Goal: Task Accomplishment & Management: Manage account settings

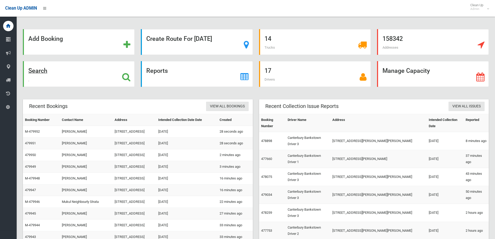
click at [46, 75] on div "Search" at bounding box center [79, 74] width 112 height 26
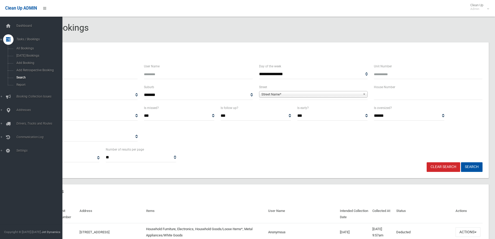
select select
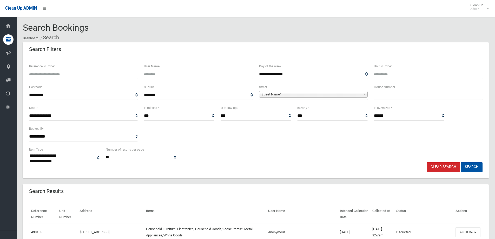
click at [390, 92] on input "text" at bounding box center [428, 95] width 109 height 10
click at [379, 100] on div "House Number" at bounding box center [427, 94] width 115 height 21
click at [382, 96] on input "text" at bounding box center [428, 95] width 109 height 10
type input "*"
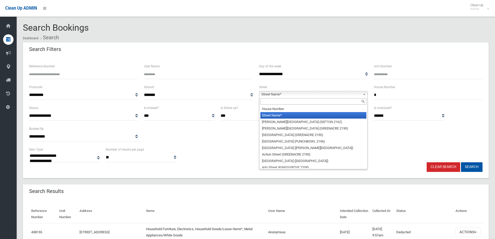
click at [361, 97] on link "Street Name*" at bounding box center [313, 94] width 109 height 6
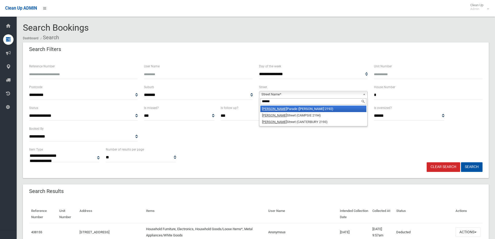
type input "******"
click at [306, 107] on li "Redman Parade (BELMORE 2192)" at bounding box center [313, 108] width 106 height 6
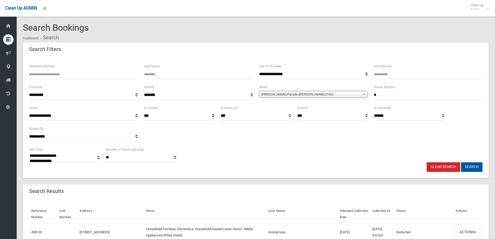
click at [468, 166] on button "Search" at bounding box center [472, 167] width 22 height 10
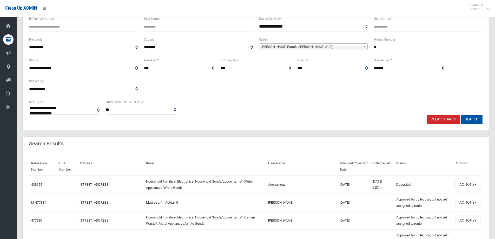
scroll to position [52, 0]
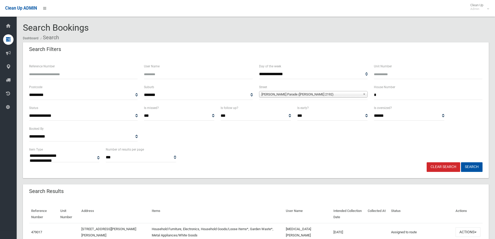
select select
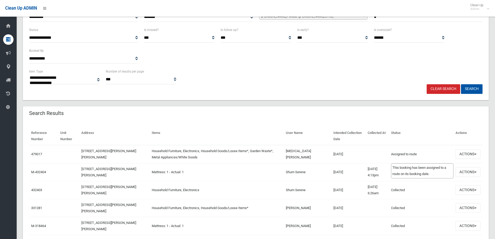
scroll to position [78, 0]
click at [477, 152] on button "Actions" at bounding box center [467, 154] width 25 height 10
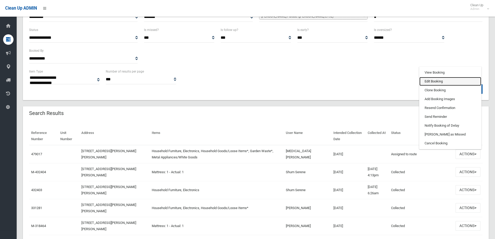
click at [434, 83] on link "Edit Booking" at bounding box center [450, 81] width 62 height 9
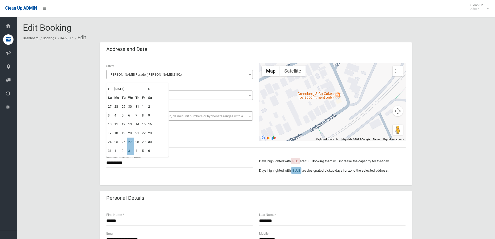
click at [150, 88] on th "»" at bounding box center [150, 88] width 6 height 9
click at [110, 89] on th "«" at bounding box center [109, 88] width 6 height 9
click at [128, 141] on td "27" at bounding box center [130, 141] width 7 height 9
type input "**********"
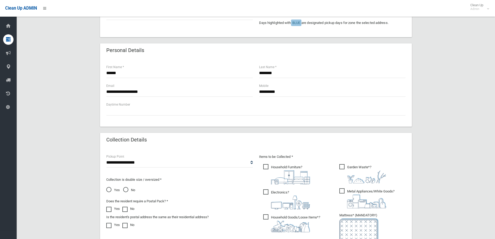
scroll to position [234, 0]
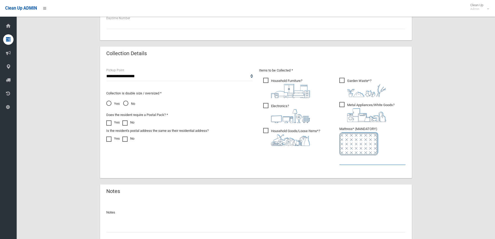
click at [367, 163] on input "text" at bounding box center [372, 160] width 66 height 10
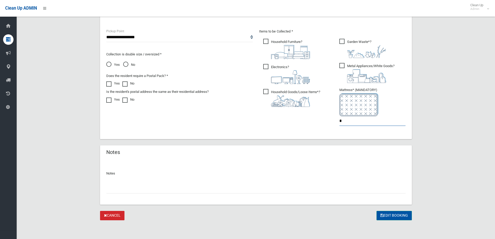
type input "*"
click at [391, 214] on button "Edit Booking" at bounding box center [393, 216] width 35 height 10
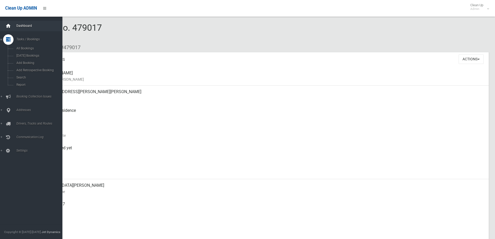
click at [8, 25] on icon at bounding box center [8, 26] width 6 height 10
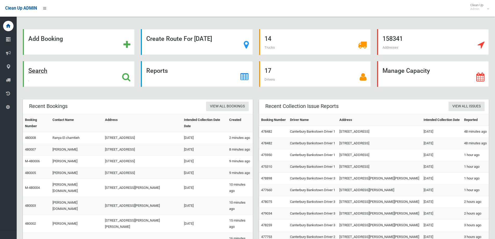
click at [119, 79] on div "Search" at bounding box center [79, 74] width 112 height 26
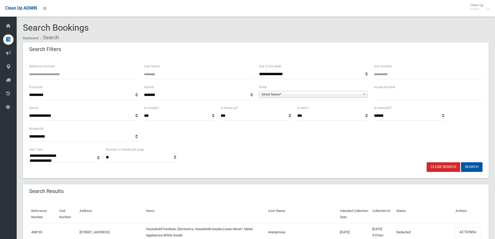
select select
click at [388, 100] on div "House Number" at bounding box center [427, 94] width 115 height 21
click at [391, 86] on label "House Number" at bounding box center [384, 87] width 21 height 6
click at [388, 92] on div "House Number" at bounding box center [428, 92] width 109 height 16
click at [386, 94] on input "text" at bounding box center [428, 95] width 109 height 10
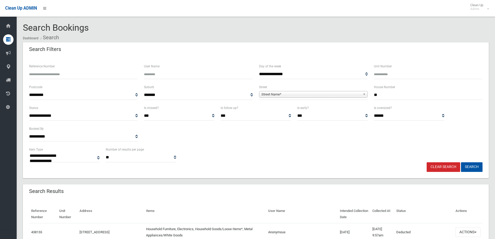
type input "**"
click at [325, 96] on span "Street Name*" at bounding box center [310, 94] width 99 height 6
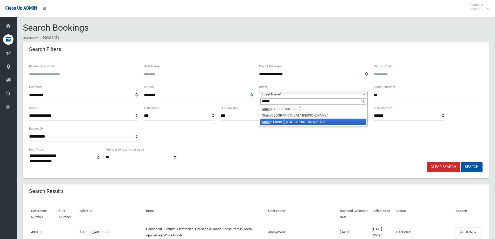
type input "******"
click at [293, 119] on li "Statio n Street (REGENTS PARK 2143)" at bounding box center [313, 121] width 106 height 6
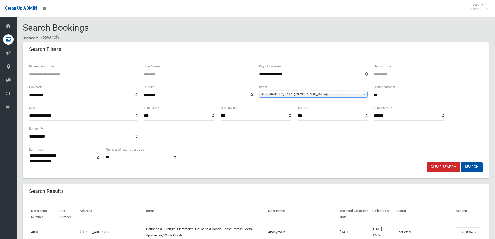
drag, startPoint x: 293, startPoint y: 119, endPoint x: 297, endPoint y: 94, distance: 25.7
click at [292, 117] on div "**********" at bounding box center [255, 115] width 77 height 21
click at [298, 92] on span "Station Street (REGENTS PARK 2143)" at bounding box center [310, 94] width 99 height 6
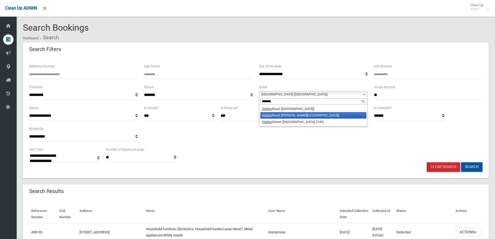
type input "*******"
click at [280, 116] on li "Station Road (BELMORE 2192)" at bounding box center [313, 115] width 106 height 6
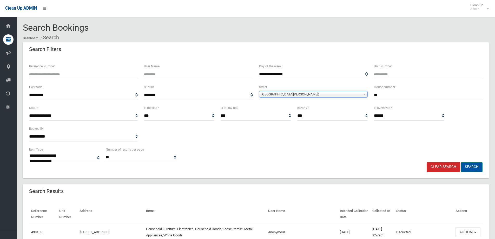
click at [464, 166] on button "Search" at bounding box center [472, 167] width 22 height 10
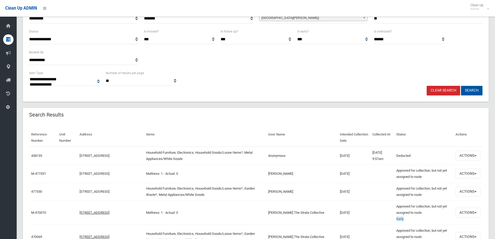
scroll to position [78, 0]
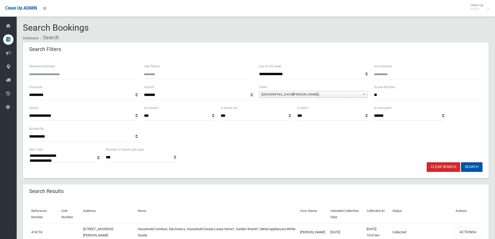
select select
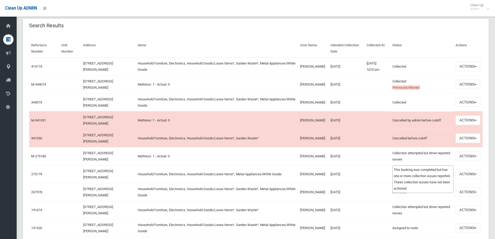
scroll to position [78, 0]
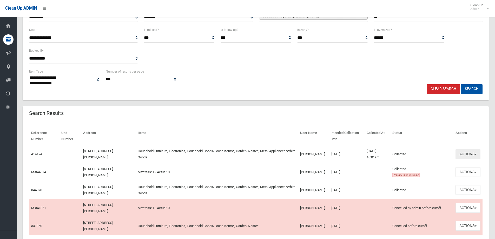
click at [466, 153] on button "Actions" at bounding box center [467, 154] width 25 height 10
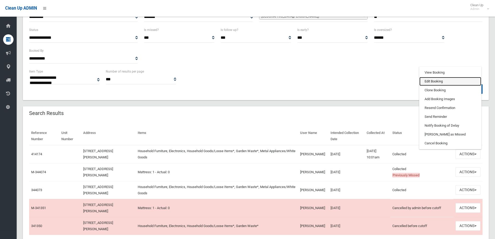
click at [439, 79] on link "Edit Booking" at bounding box center [450, 81] width 62 height 9
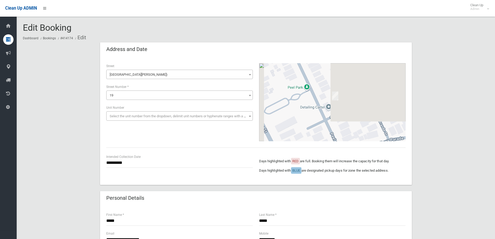
scroll to position [104, 0]
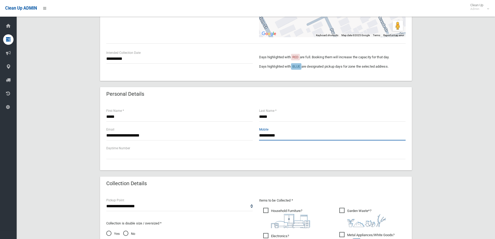
click at [305, 134] on input "**********" at bounding box center [332, 136] width 146 height 10
drag, startPoint x: 237, startPoint y: 129, endPoint x: 217, endPoint y: 127, distance: 19.4
click at [217, 127] on div "**********" at bounding box center [255, 135] width 305 height 19
click at [298, 132] on input "**********" at bounding box center [332, 136] width 146 height 10
click at [451, 117] on div "**********" at bounding box center [255, 163] width 465 height 450
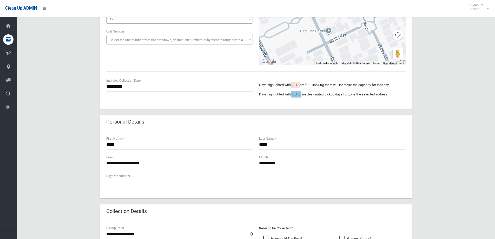
scroll to position [0, 0]
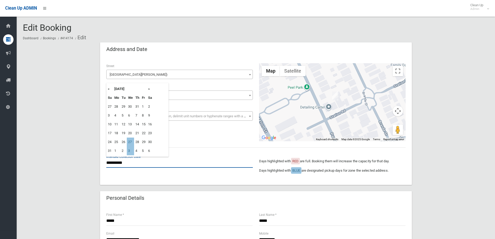
click at [124, 159] on input "**********" at bounding box center [179, 163] width 146 height 10
click at [129, 151] on td "3" at bounding box center [130, 150] width 7 height 9
type input "**********"
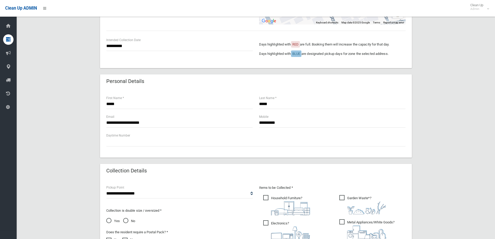
scroll to position [182, 0]
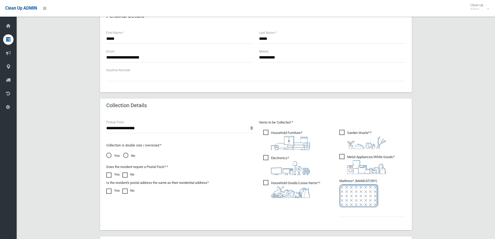
click at [129, 154] on span "No" at bounding box center [129, 155] width 12 height 6
click at [365, 207] on input "text" at bounding box center [372, 212] width 66 height 10
click at [107, 155] on span "Yes" at bounding box center [112, 155] width 13 height 6
click at [133, 153] on span "No" at bounding box center [129, 155] width 12 height 6
click at [338, 209] on ul "Garden Waste* ?" at bounding box center [370, 175] width 70 height 92
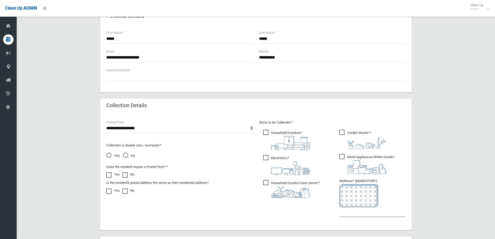
click at [341, 211] on input "text" at bounding box center [372, 212] width 66 height 10
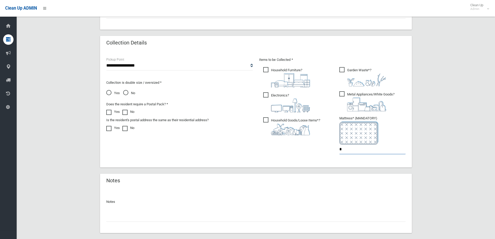
scroll to position [273, 0]
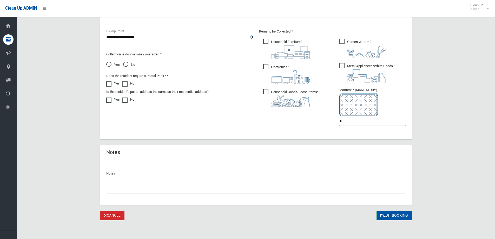
type input "*"
click at [394, 212] on button "Edit Booking" at bounding box center [393, 216] width 35 height 10
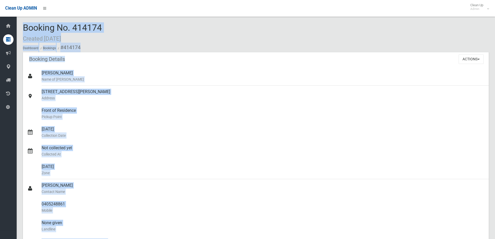
drag, startPoint x: 117, startPoint y: 30, endPoint x: 15, endPoint y: 27, distance: 101.6
click at [147, 26] on div "Booking No. 414174 Created [DATE] Dashboard Bookings #414174" at bounding box center [255, 37] width 465 height 29
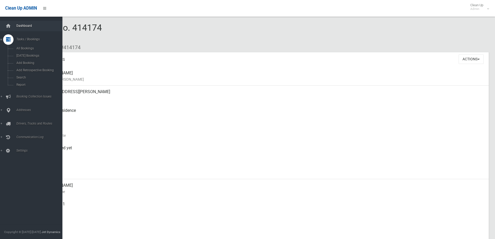
click at [24, 25] on span "Dashboard" at bounding box center [40, 26] width 51 height 4
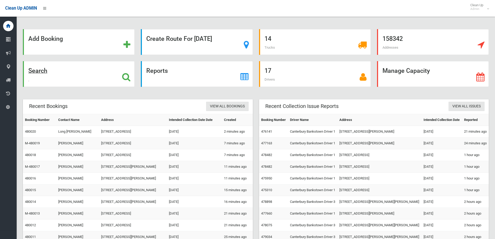
click at [67, 79] on div "Search" at bounding box center [79, 74] width 112 height 26
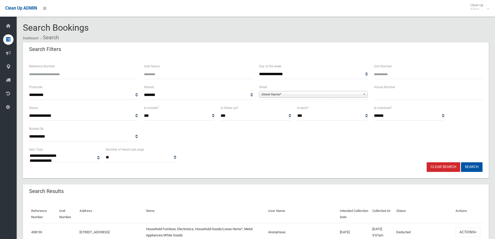
select select
click at [394, 94] on input "text" at bounding box center [428, 95] width 109 height 10
type input "**"
click at [346, 98] on span "**********" at bounding box center [313, 95] width 109 height 10
click at [344, 97] on span "Street Name*" at bounding box center [310, 94] width 99 height 6
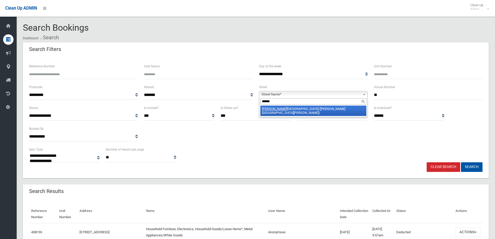
type input "******"
click at [328, 106] on li "[PERSON_NAME][GEOGRAPHIC_DATA] ([PERSON_NAME][GEOGRAPHIC_DATA][PERSON_NAME])" at bounding box center [313, 110] width 106 height 10
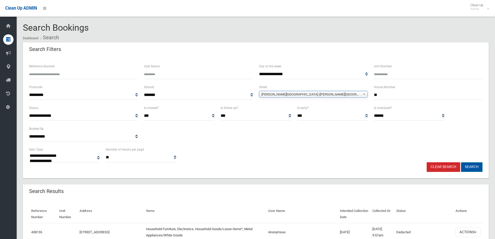
click at [468, 166] on button "Search" at bounding box center [472, 167] width 22 height 10
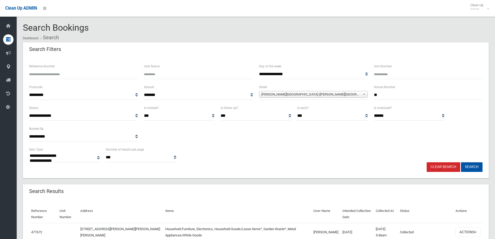
select select
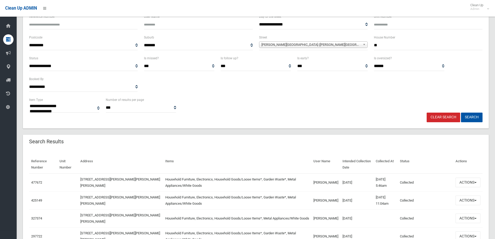
scroll to position [52, 0]
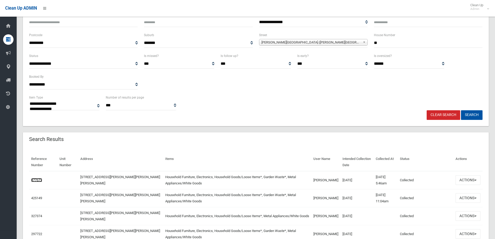
click at [33, 180] on link "477672" at bounding box center [36, 180] width 11 height 4
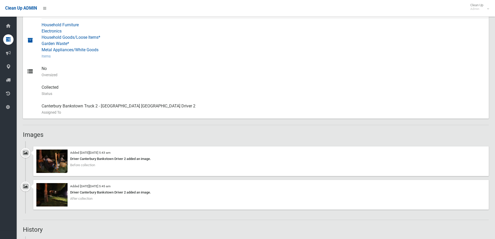
scroll to position [312, 0]
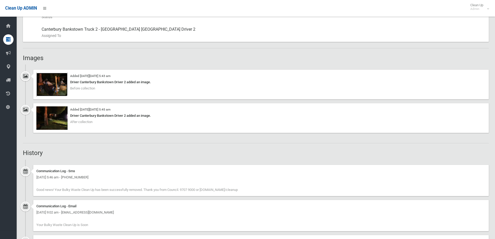
click at [51, 90] on img at bounding box center [51, 84] width 31 height 23
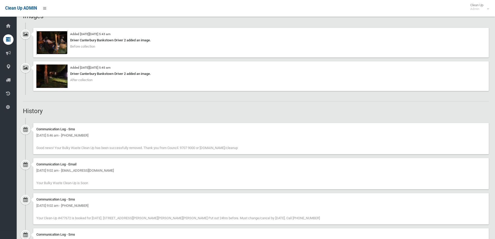
scroll to position [249, 0]
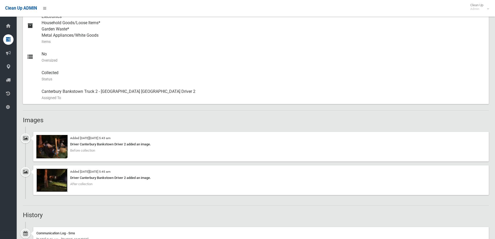
click at [57, 172] on img at bounding box center [51, 179] width 31 height 23
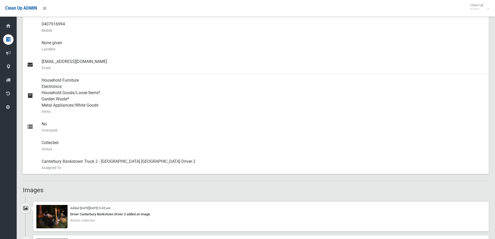
scroll to position [234, 0]
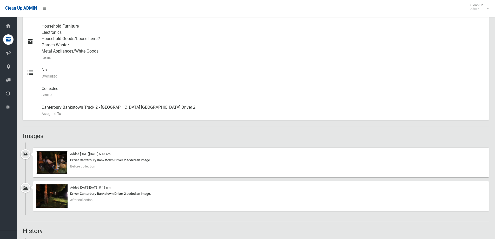
click at [64, 163] on img at bounding box center [51, 162] width 31 height 23
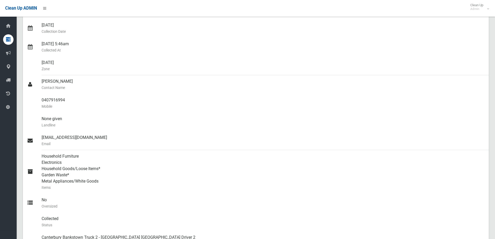
scroll to position [0, 0]
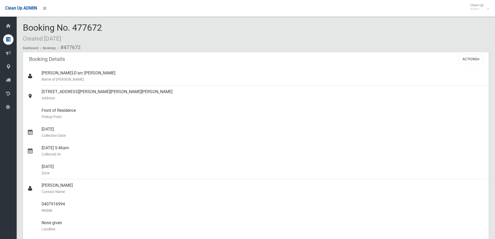
click at [156, 51] on ol "Dashboard Bookings #477672" at bounding box center [255, 48] width 465 height 10
drag, startPoint x: 116, startPoint y: 29, endPoint x: 73, endPoint y: 30, distance: 42.6
click at [73, 30] on div "Booking No. 477672 Created 06/08/2025 Dashboard Bookings #477672" at bounding box center [255, 37] width 465 height 29
drag, startPoint x: 490, startPoint y: 100, endPoint x: 432, endPoint y: 95, distance: 58.1
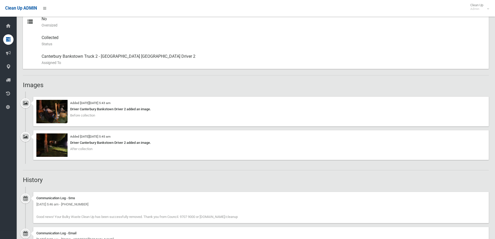
scroll to position [286, 0]
click at [101, 71] on div "Booking Details Actions View Booking Edit Booking Clone Booking Add Booking Ima…" at bounding box center [255, 84] width 465 height 634
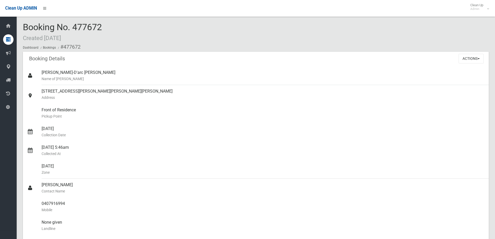
scroll to position [0, 0]
click at [474, 58] on button "Actions" at bounding box center [470, 59] width 25 height 10
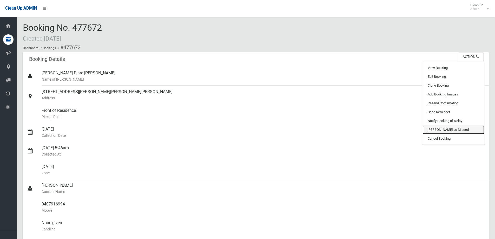
click at [443, 132] on link "[PERSON_NAME] as Missed" at bounding box center [453, 129] width 62 height 9
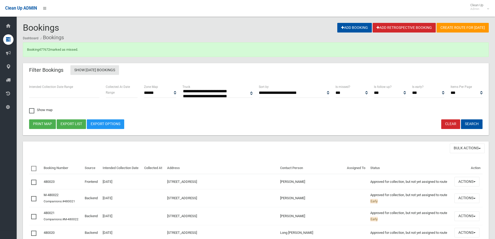
select select
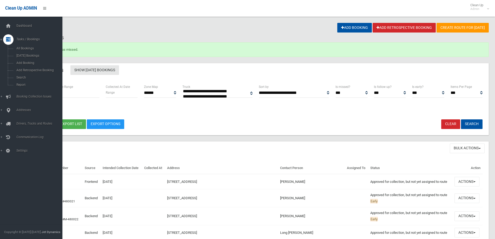
click at [20, 20] on div "Dashboard Tasks / Bookings All Bookings Today's Bookings Add Booking Add Retros…" at bounding box center [33, 128] width 66 height 222
click at [21, 22] on link "Dashboard" at bounding box center [33, 26] width 66 height 10
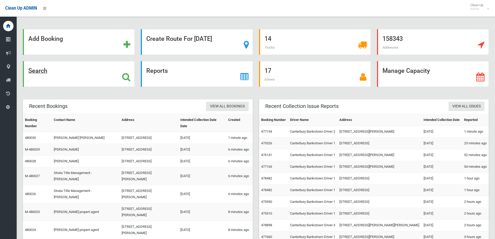
click at [42, 73] on strong "Search" at bounding box center [37, 70] width 19 height 7
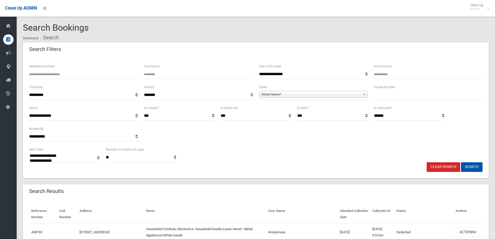
select select
